Goal: Register for event/course

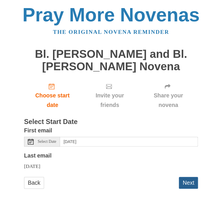
click at [184, 182] on button "Next" at bounding box center [187, 183] width 19 height 12
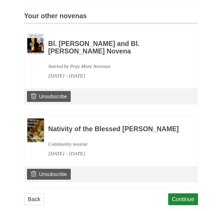
scroll to position [283, 0]
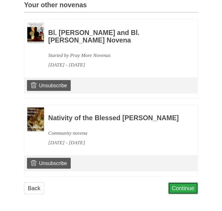
click at [173, 185] on link "Continue" at bounding box center [183, 189] width 30 height 12
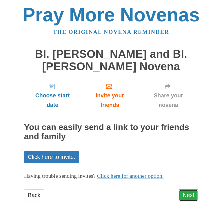
click at [180, 193] on link "Next" at bounding box center [187, 195] width 19 height 12
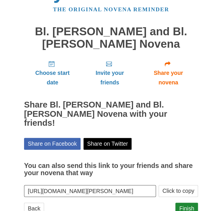
scroll to position [33, 0]
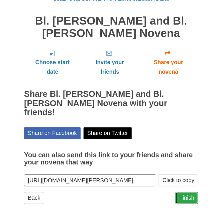
click at [181, 192] on link "Finish" at bounding box center [186, 198] width 23 height 12
